Goal: Task Accomplishment & Management: Manage account settings

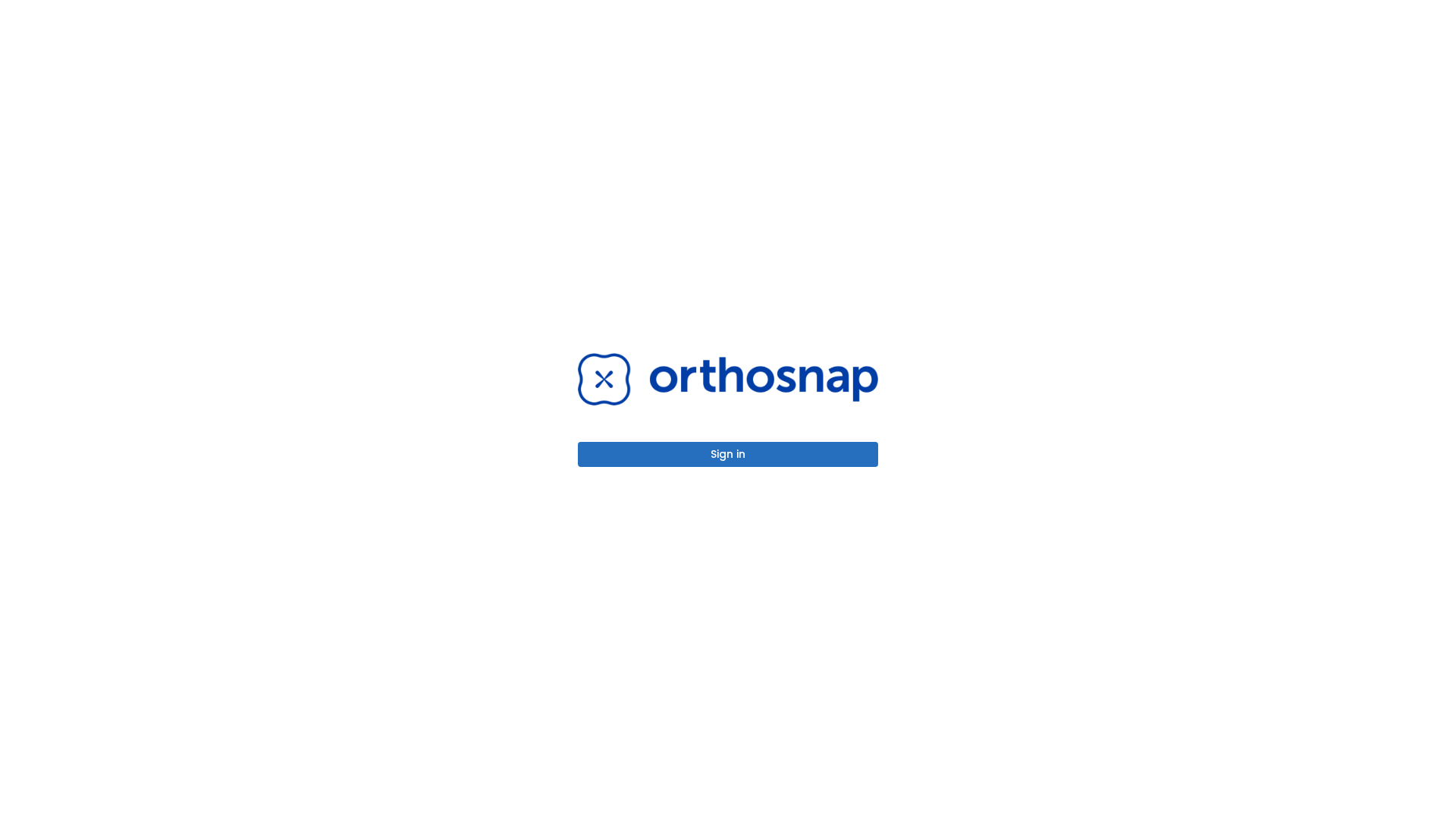
click at [728, 454] on button "Sign in" at bounding box center [728, 455] width 301 height 25
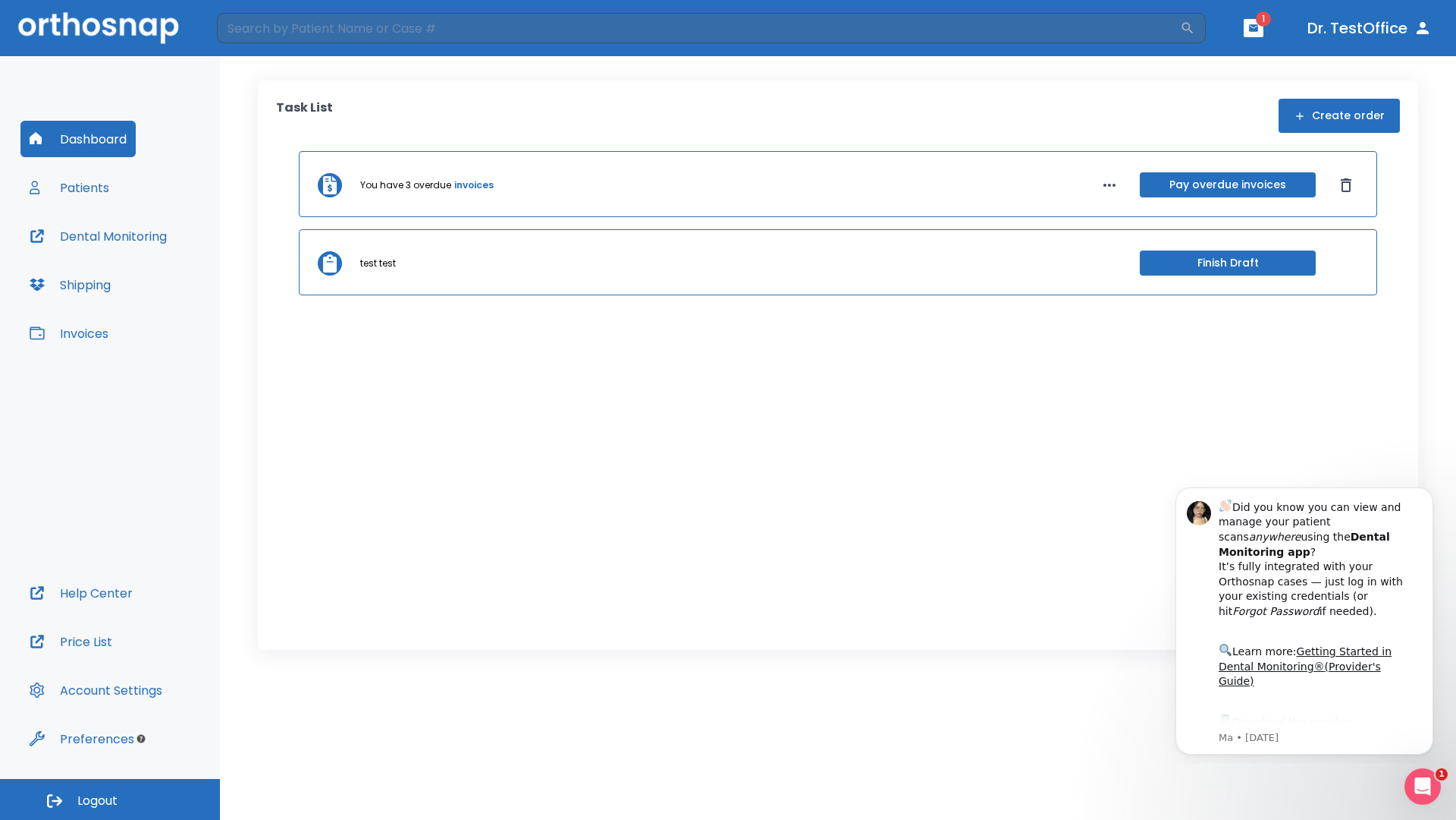
click at [110, 799] on span "Logout" at bounding box center [97, 800] width 40 height 17
